Goal: Find specific page/section: Find specific page/section

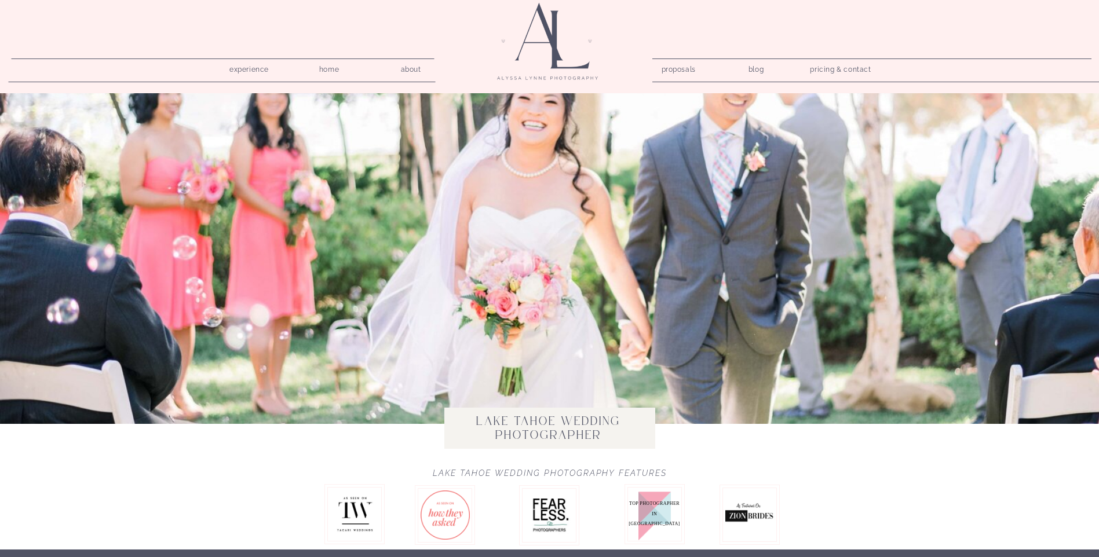
click at [828, 67] on nav "pricing & contact" at bounding box center [841, 70] width 70 height 16
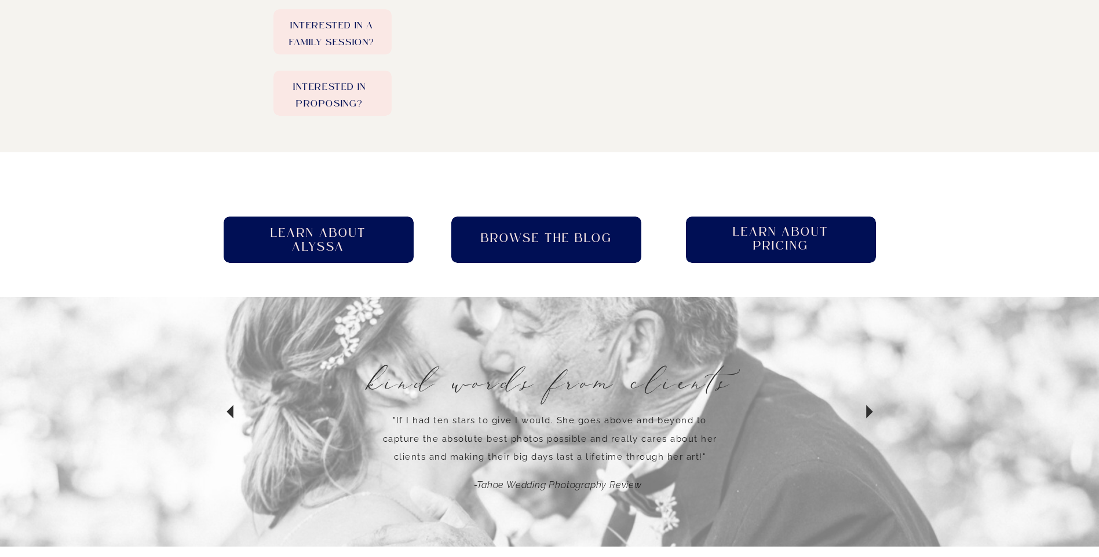
scroll to position [405, 0]
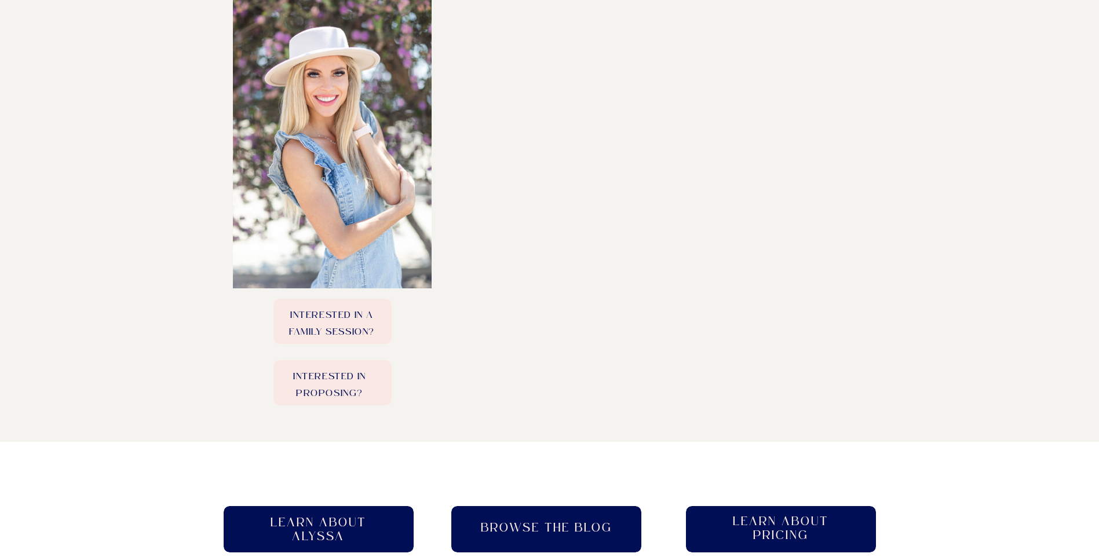
click at [760, 514] on div at bounding box center [781, 529] width 190 height 46
